Goal: Task Accomplishment & Management: Complete application form

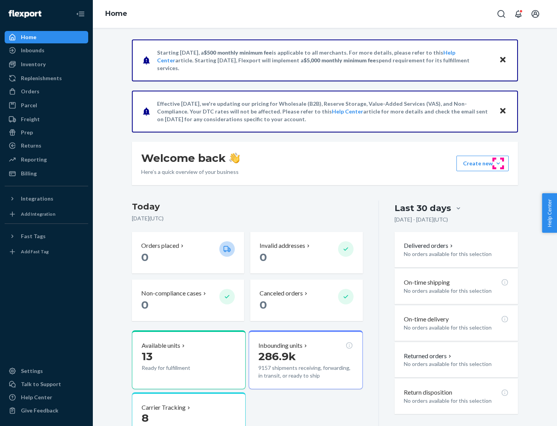
click at [498, 163] on button "Create new Create new inbound Create new order Create new product" at bounding box center [483, 163] width 52 height 15
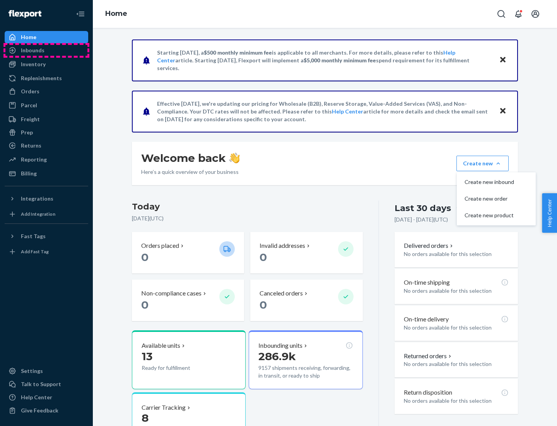
click at [46, 50] on div "Inbounds" at bounding box center [46, 50] width 82 height 11
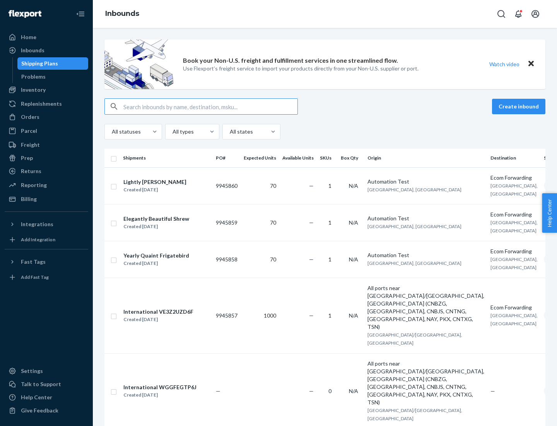
click at [520, 106] on button "Create inbound" at bounding box center [518, 106] width 53 height 15
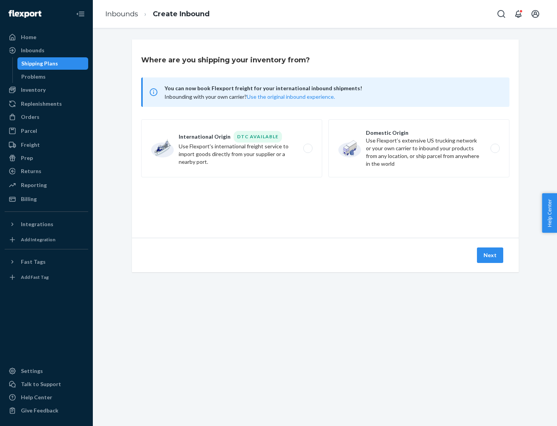
click at [419, 148] on label "Domestic Origin Use Flexport’s extensive US trucking network or your own carrie…" at bounding box center [418, 148] width 181 height 58
click at [495, 148] on input "Domestic Origin Use Flexport’s extensive US trucking network or your own carrie…" at bounding box center [497, 148] width 5 height 5
radio input "true"
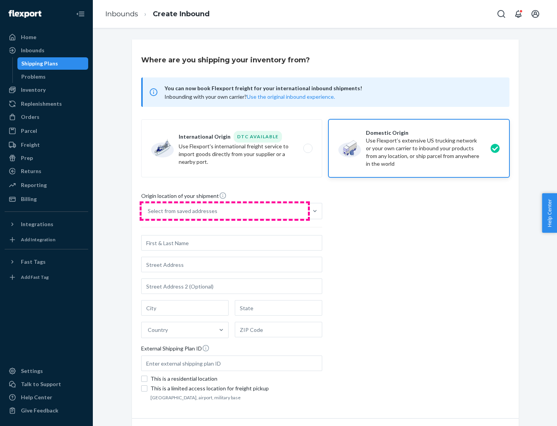
click at [225, 211] on div "Select from saved addresses" at bounding box center [225, 210] width 166 height 15
click at [149, 211] on input "Select from saved addresses" at bounding box center [148, 211] width 1 height 8
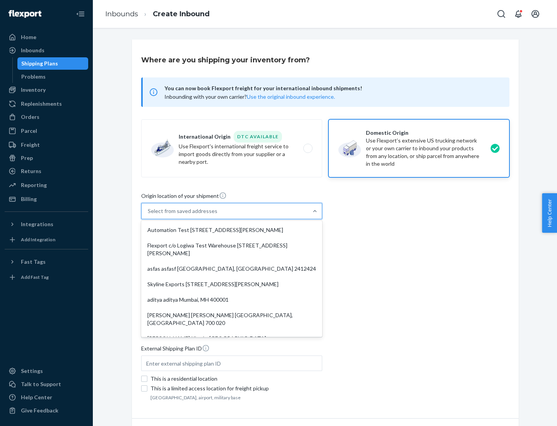
scroll to position [3, 0]
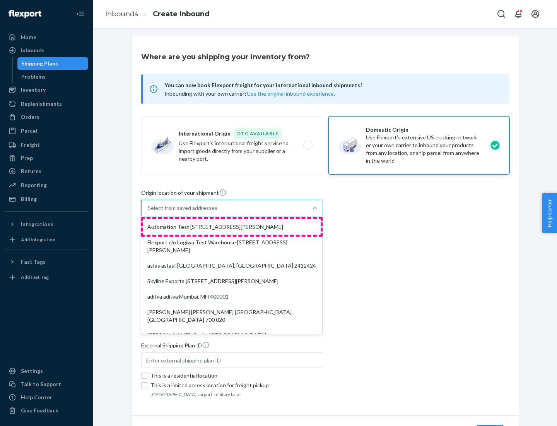
click at [232, 227] on div "Automation Test [STREET_ADDRESS][PERSON_NAME]" at bounding box center [232, 226] width 178 height 15
click at [149, 212] on input "option Automation Test [STREET_ADDRESS][PERSON_NAME]. 9 results available. Use …" at bounding box center [148, 208] width 1 height 8
type input "Automation Test"
type input "9th Floor"
type input "[GEOGRAPHIC_DATA]"
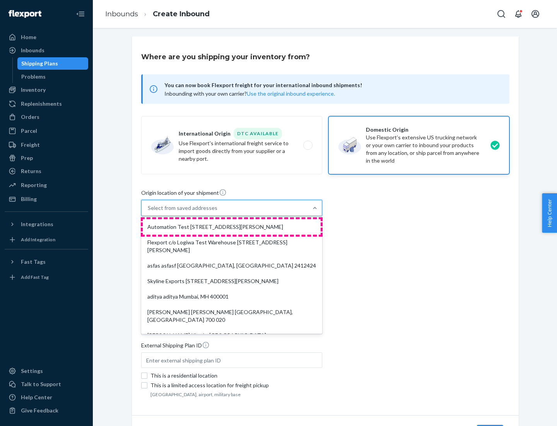
type input "CA"
type input "94104"
type input "[STREET_ADDRESS][PERSON_NAME]"
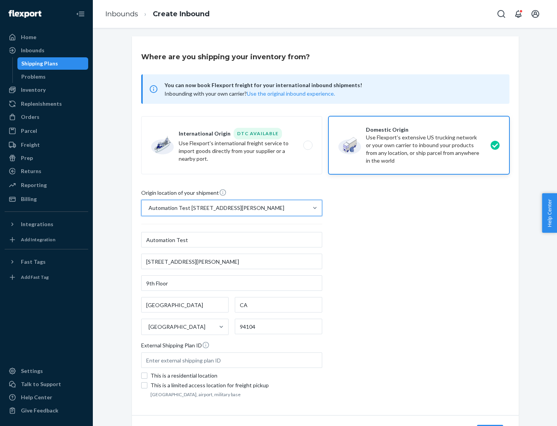
scroll to position [45, 0]
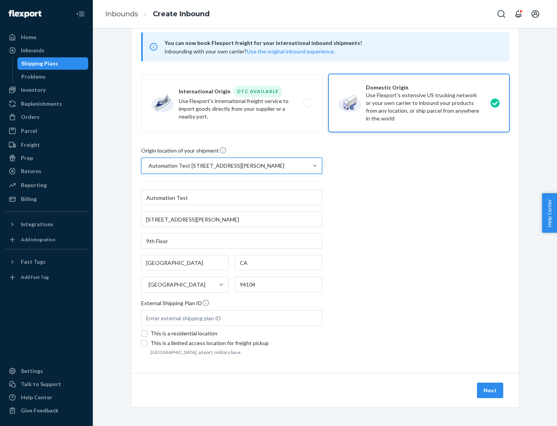
click at [491, 390] on button "Next" at bounding box center [490, 389] width 26 height 15
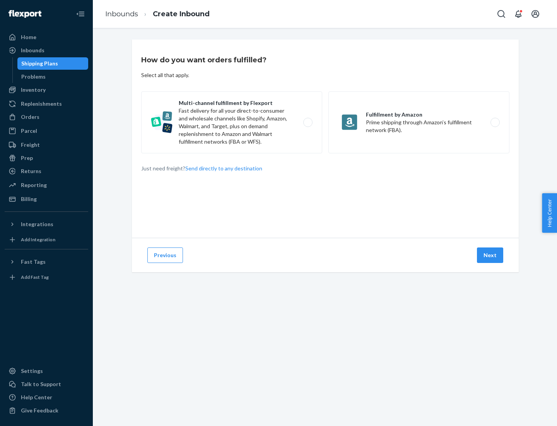
click at [232, 122] on label "Multi-channel fulfillment by Flexport Fast delivery for all your direct-to-cons…" at bounding box center [231, 122] width 181 height 62
click at [308, 122] on input "Multi-channel fulfillment by Flexport Fast delivery for all your direct-to-cons…" at bounding box center [310, 122] width 5 height 5
radio input "true"
click at [491, 255] on button "Next" at bounding box center [490, 254] width 26 height 15
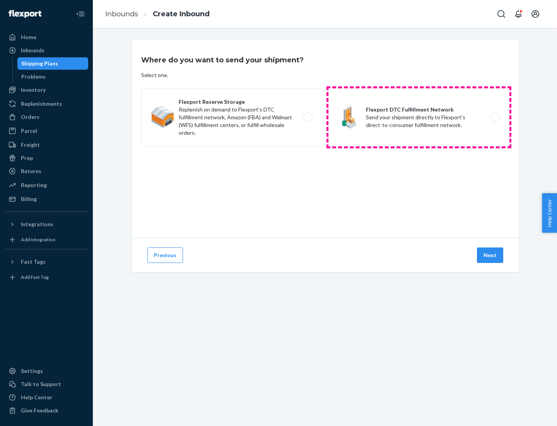
click at [419, 117] on label "Flexport DTC Fulfillment Network Send your shipment directly to Flexport's dire…" at bounding box center [418, 117] width 181 height 58
click at [495, 117] on input "Flexport DTC Fulfillment Network Send your shipment directly to Flexport's dire…" at bounding box center [497, 117] width 5 height 5
radio input "true"
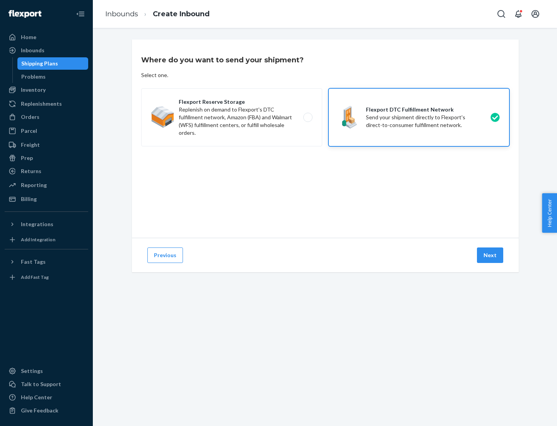
click at [491, 255] on button "Next" at bounding box center [490, 254] width 26 height 15
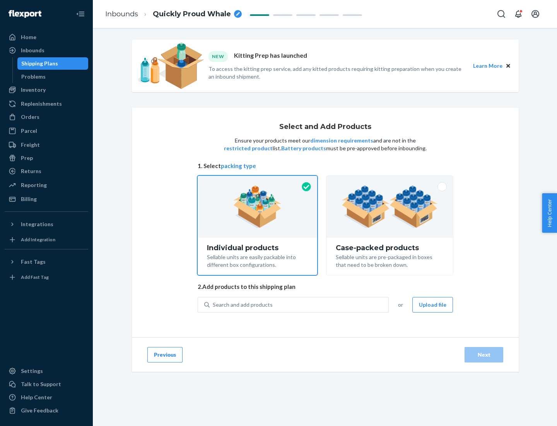
click at [390, 207] on img at bounding box center [390, 206] width 96 height 43
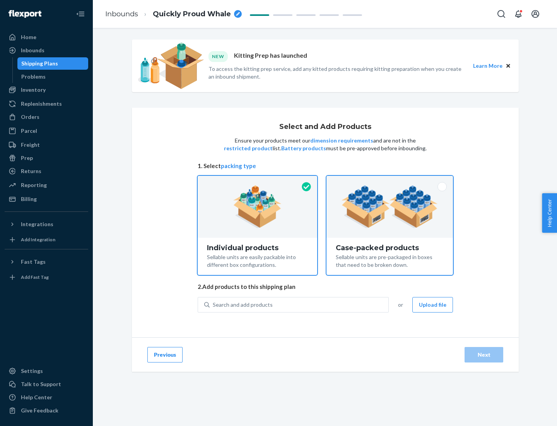
click at [390, 181] on input "Case-packed products Sellable units are pre-packaged in boxes that need to be b…" at bounding box center [389, 178] width 5 height 5
radio input "true"
radio input "false"
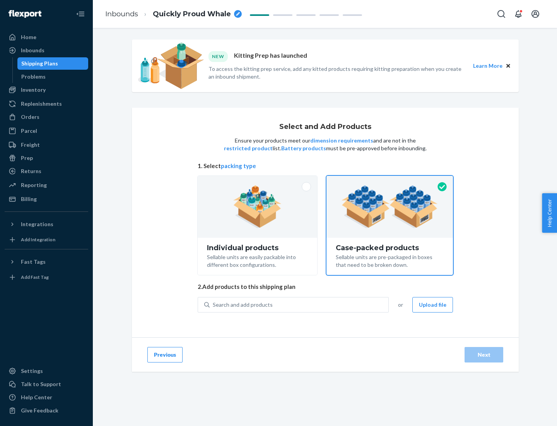
click at [299, 304] on div "Search and add products" at bounding box center [299, 305] width 179 height 14
click at [214, 304] on input "Search and add products" at bounding box center [213, 305] width 1 height 8
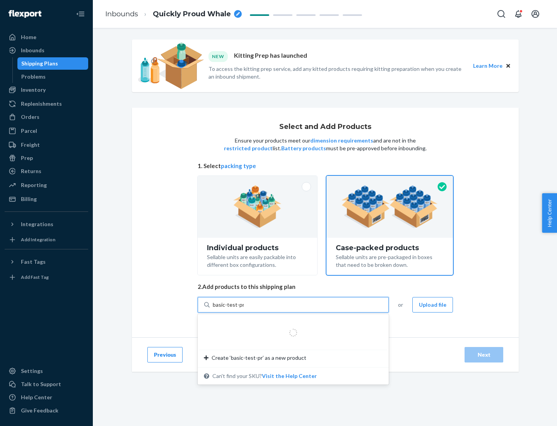
type input "basic-test-product-1"
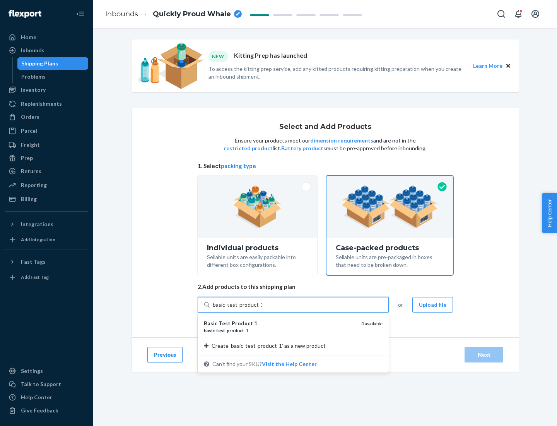
click at [280, 330] on div "basic - test - product - 1" at bounding box center [279, 330] width 151 height 7
click at [262, 308] on input "basic-test-product-1" at bounding box center [238, 305] width 50 height 8
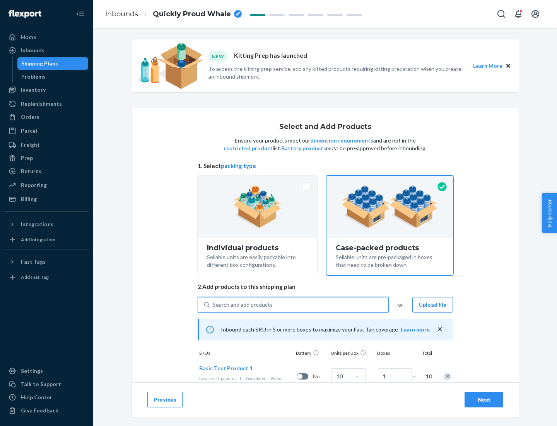
scroll to position [28, 0]
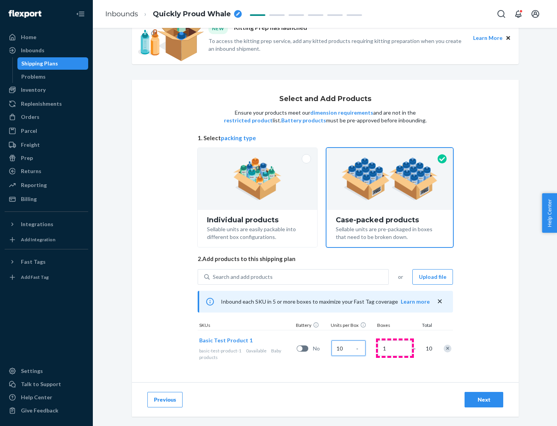
type input "10"
type input "7"
click at [484, 399] on div "Next" at bounding box center [484, 399] width 26 height 8
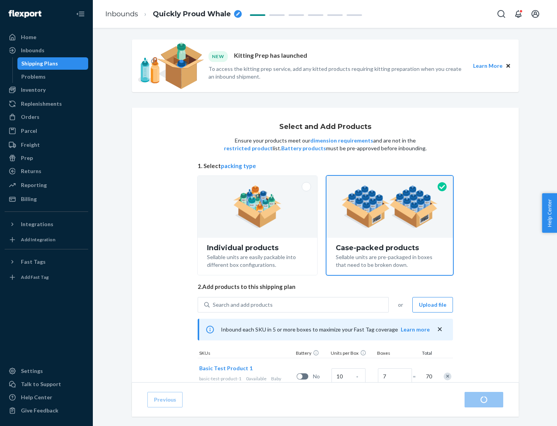
radio input "true"
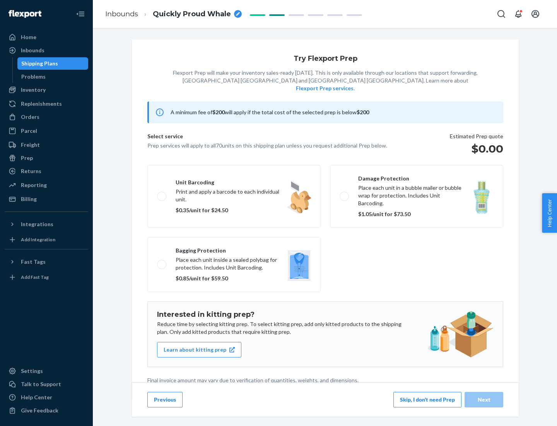
scroll to position [2, 0]
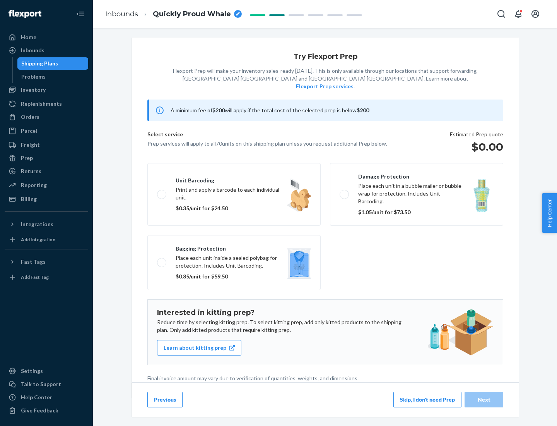
click at [428, 399] on button "Skip, I don't need Prep" at bounding box center [427, 399] width 68 height 15
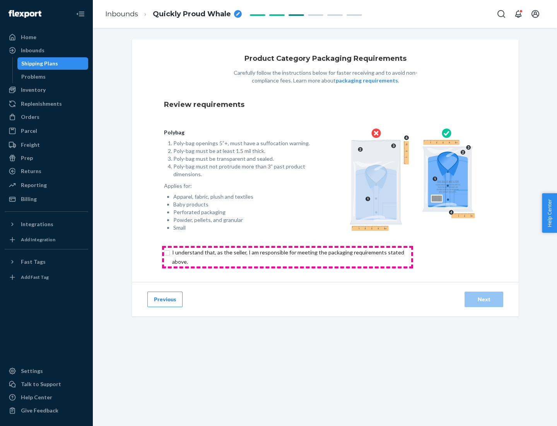
click at [287, 257] on input "checkbox" at bounding box center [292, 257] width 257 height 19
checkbox input "true"
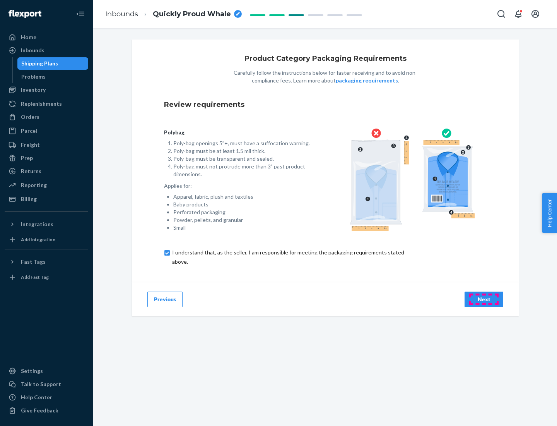
click at [484, 299] on div "Next" at bounding box center [484, 299] width 26 height 8
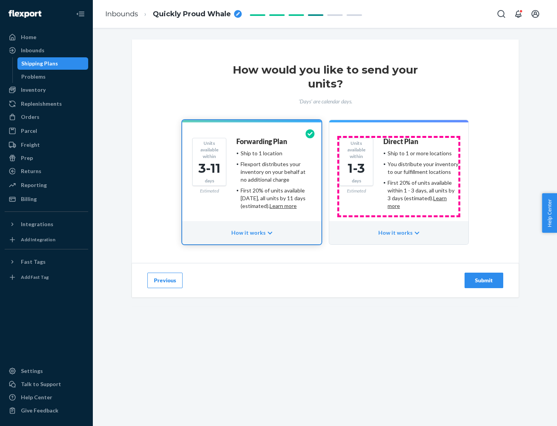
click at [399, 176] on ul "Ship to 1 or more locations You distribute your inventory to our fulfillment lo…" at bounding box center [420, 179] width 75 height 60
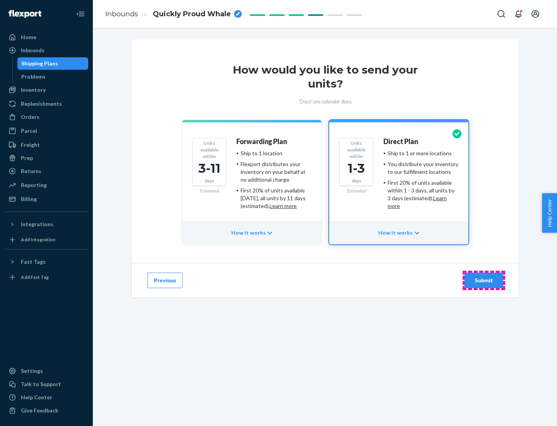
click at [484, 280] on div "Submit" at bounding box center [484, 280] width 26 height 8
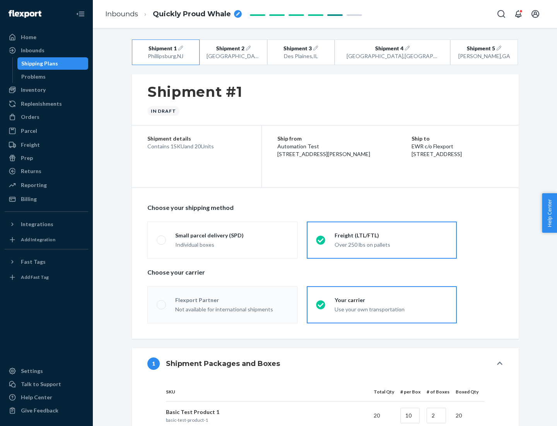
radio input "true"
radio input "false"
radio input "true"
radio input "false"
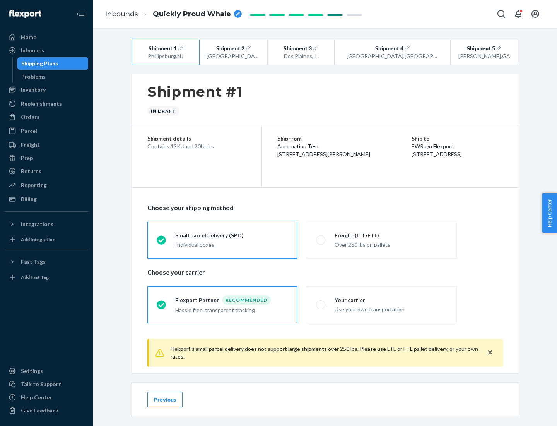
scroll to position [9, 0]
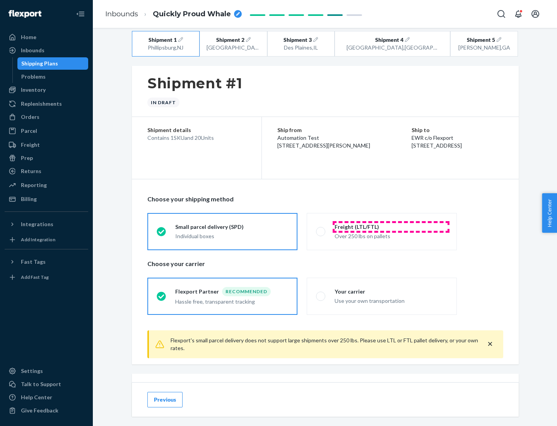
click at [391, 226] on div "Freight (LTL/FTL)" at bounding box center [391, 227] width 113 height 8
click at [321, 229] on input "Freight (LTL/FTL) Over 250 lbs on pallets" at bounding box center [318, 231] width 5 height 5
radio input "true"
radio input "false"
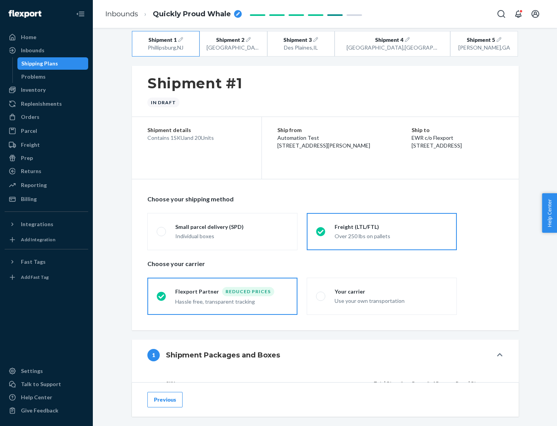
scroll to position [73, 0]
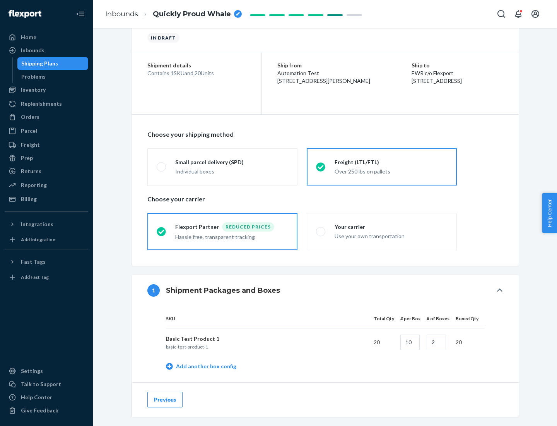
click at [391, 226] on div "Your carrier" at bounding box center [391, 227] width 113 height 8
click at [321, 229] on input "Your carrier Use your own transportation" at bounding box center [318, 231] width 5 height 5
radio input "true"
radio input "false"
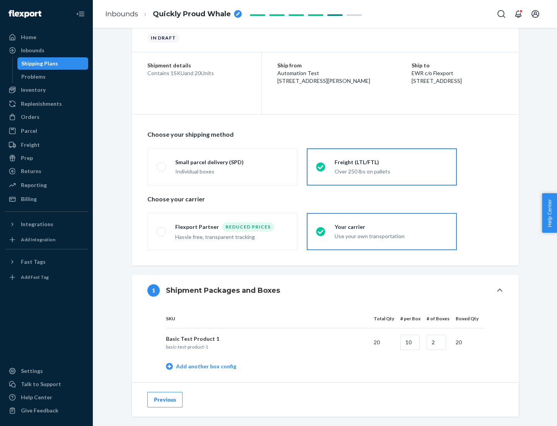
scroll to position [245, 0]
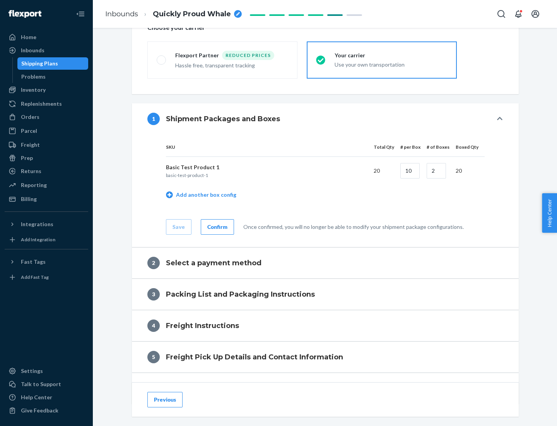
click at [216, 226] on div "Confirm" at bounding box center [217, 227] width 20 height 8
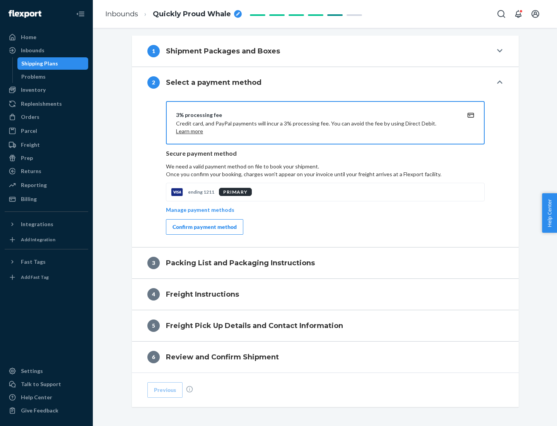
click at [204, 227] on div "Confirm payment method" at bounding box center [205, 227] width 64 height 8
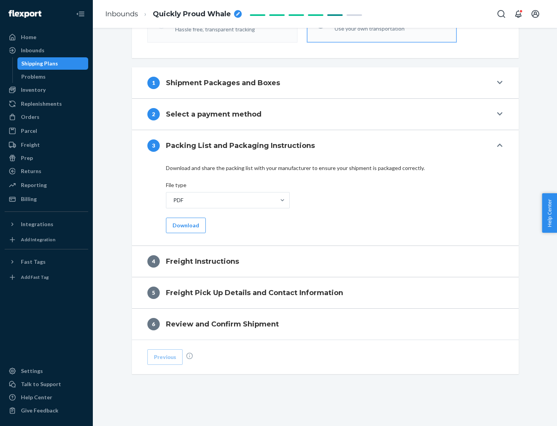
scroll to position [279, 0]
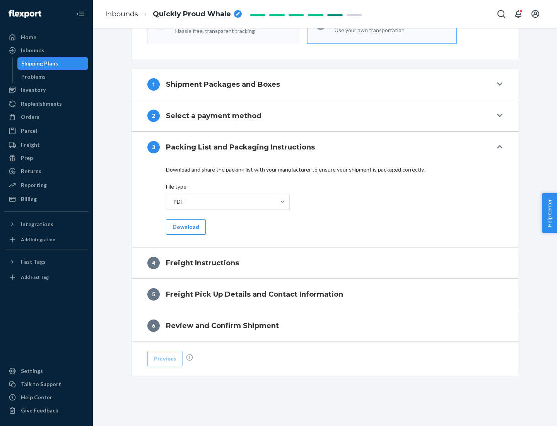
click at [185, 226] on button "Download" at bounding box center [186, 226] width 40 height 15
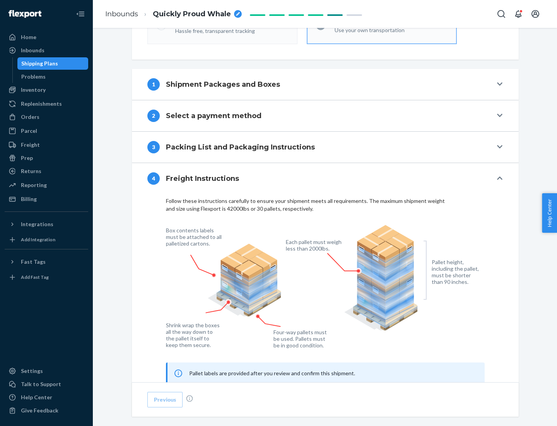
scroll to position [468, 0]
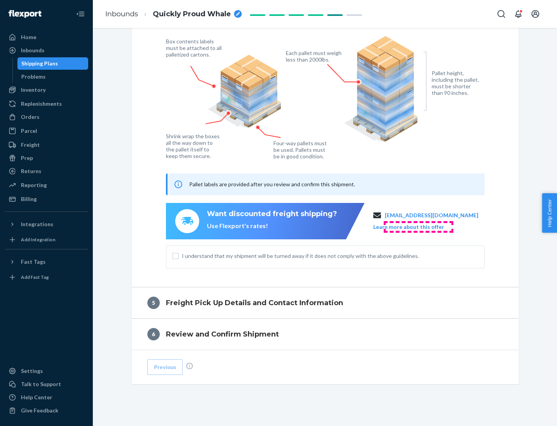
click at [418, 226] on button "Learn more about this offer" at bounding box center [408, 227] width 71 height 8
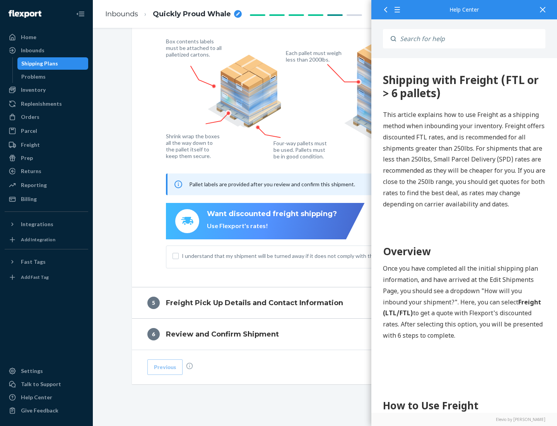
scroll to position [0, 0]
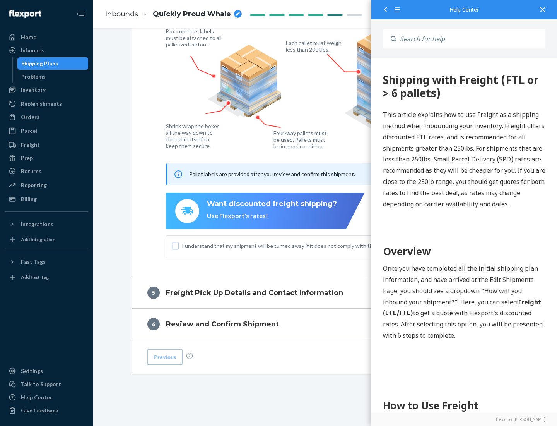
click at [176, 245] on input "I understand that my shipment will be turned away if it does not comply with th…" at bounding box center [176, 246] width 6 height 6
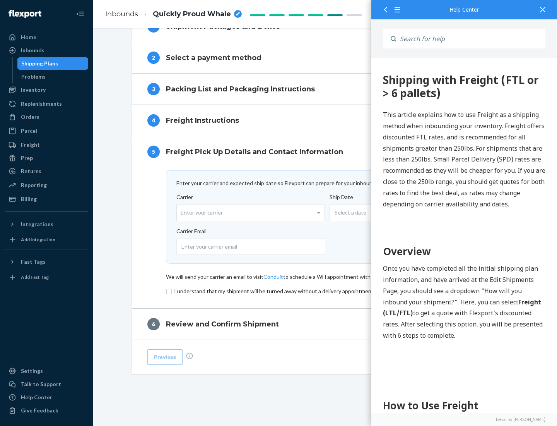
scroll to position [337, 0]
click at [325, 291] on input "checkbox" at bounding box center [325, 290] width 319 height 9
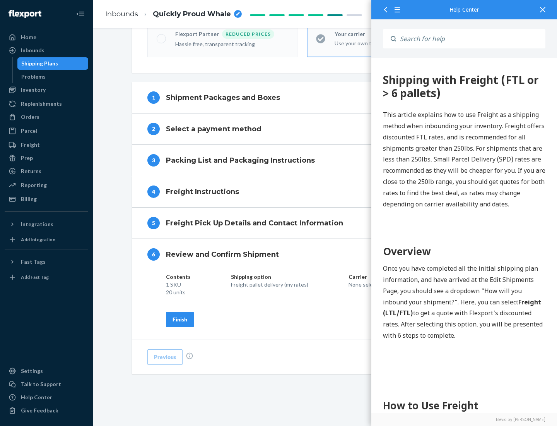
scroll to position [266, 0]
click at [180, 319] on div "Finish" at bounding box center [180, 319] width 15 height 8
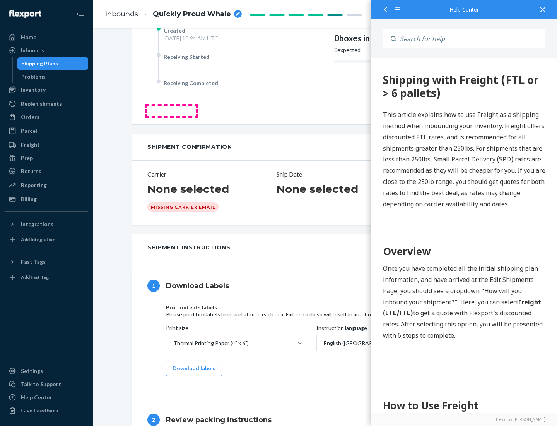
scroll to position [0, 0]
